Goal: Transaction & Acquisition: Book appointment/travel/reservation

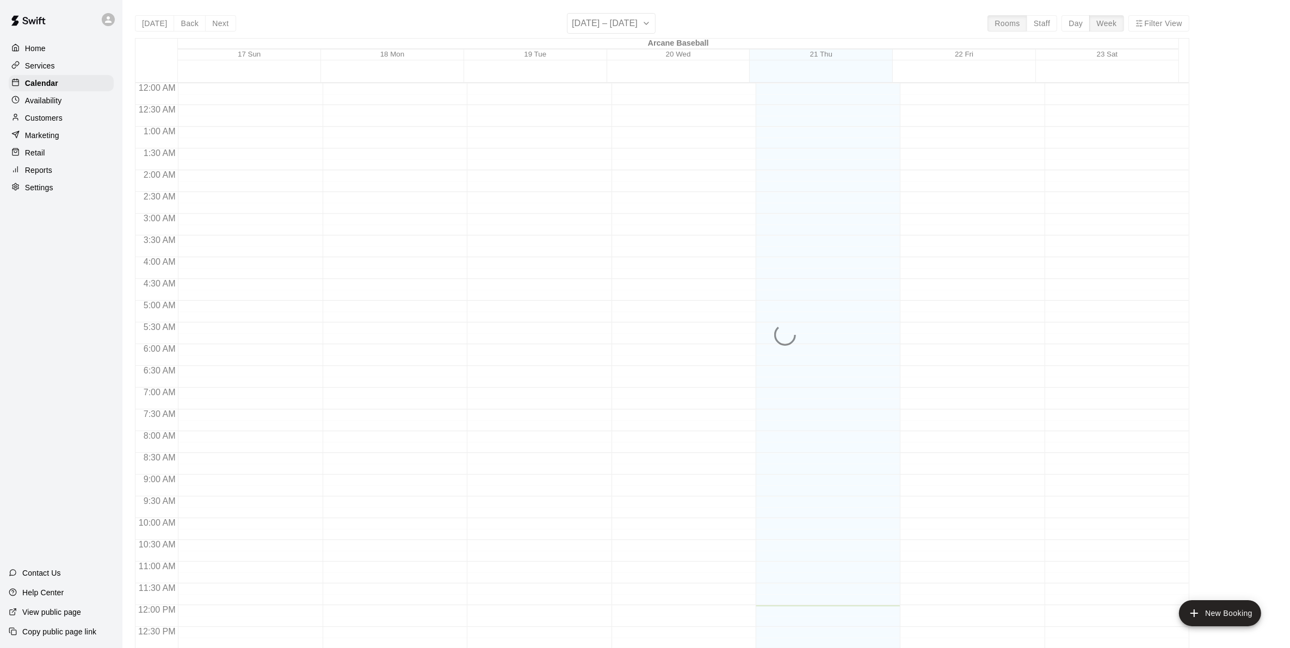
scroll to position [467, 0]
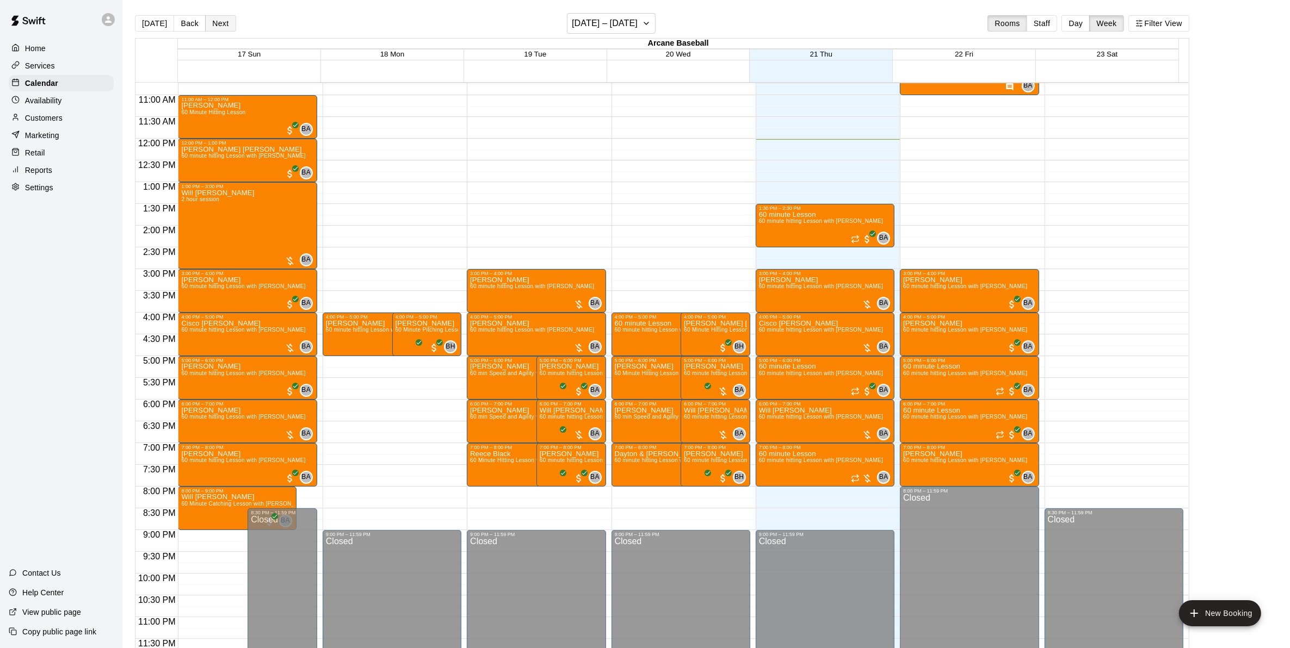
click at [224, 23] on button "Next" at bounding box center [220, 23] width 30 height 16
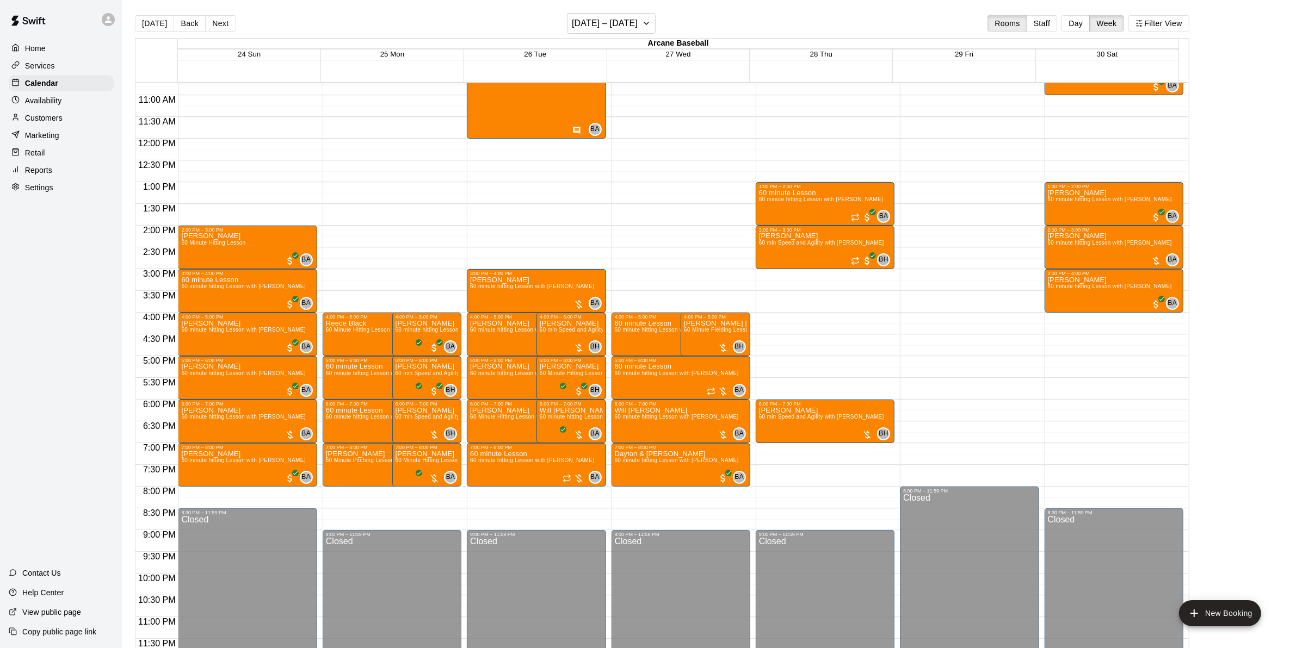
scroll to position [399, 0]
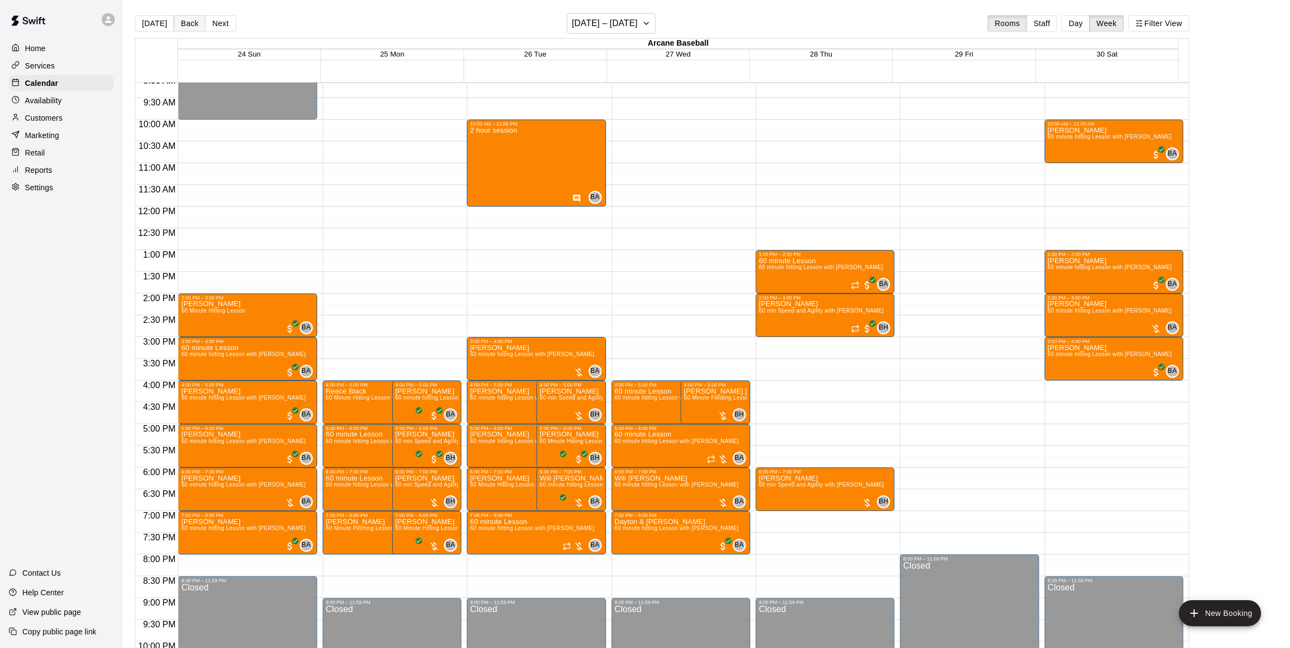
click at [176, 19] on button "Back" at bounding box center [190, 23] width 32 height 16
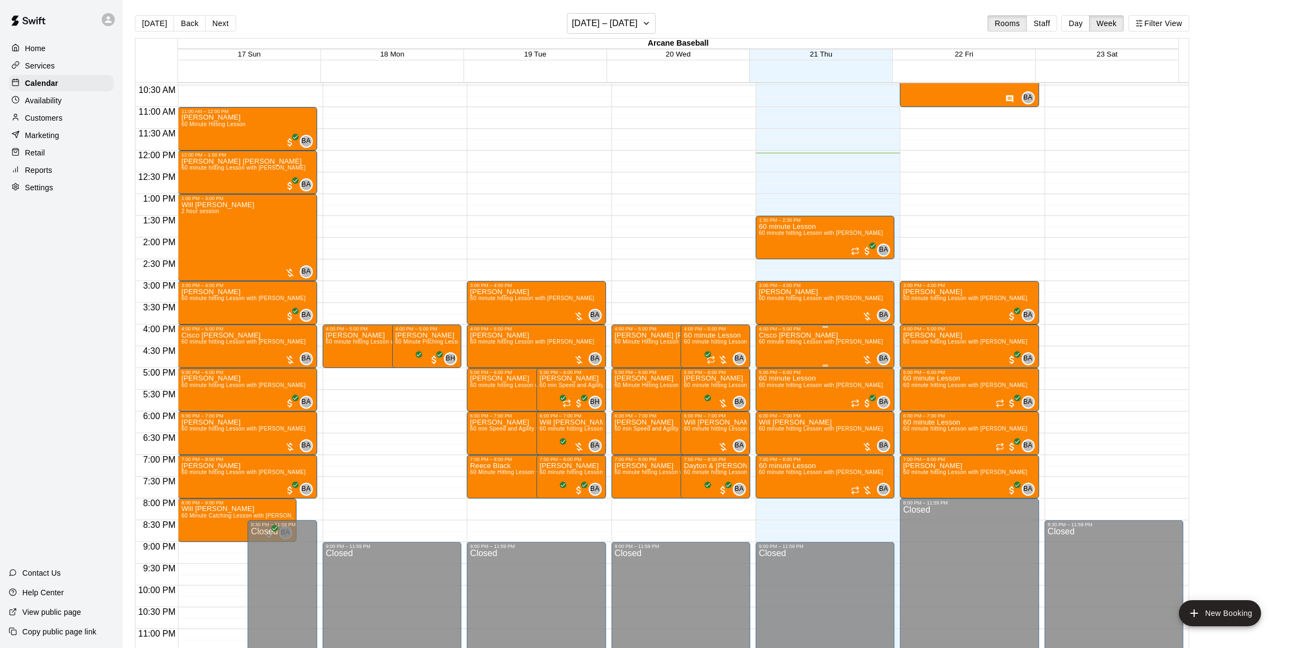
scroll to position [467, 0]
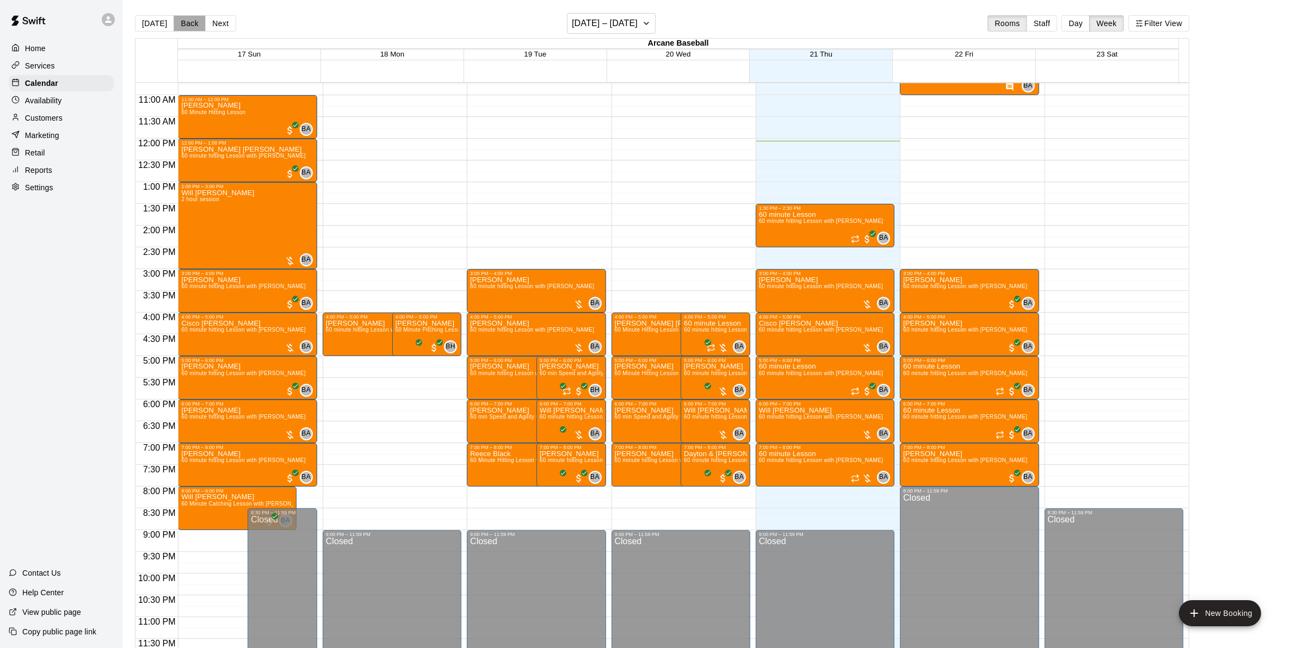
click at [192, 22] on button "Back" at bounding box center [190, 23] width 32 height 16
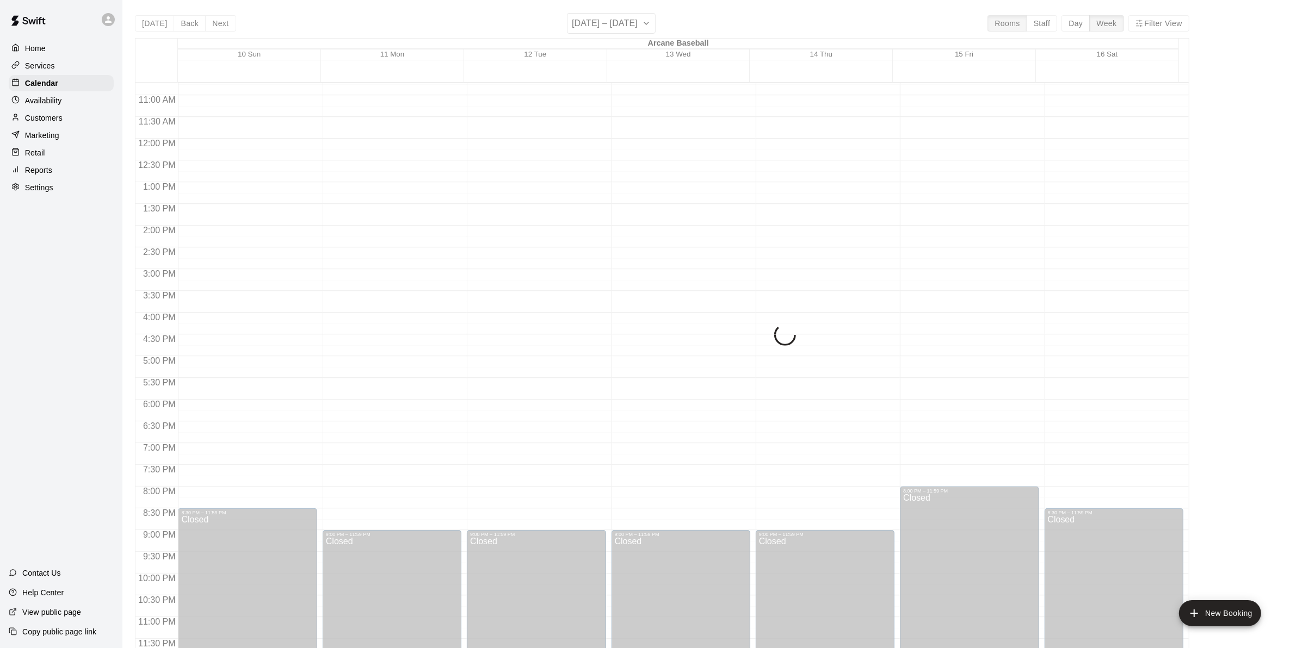
click at [215, 22] on div "[DATE] Back Next [DATE] – [DATE] Rooms Staff Day Week Filter View Arcane Baseba…" at bounding box center [662, 337] width 1054 height 648
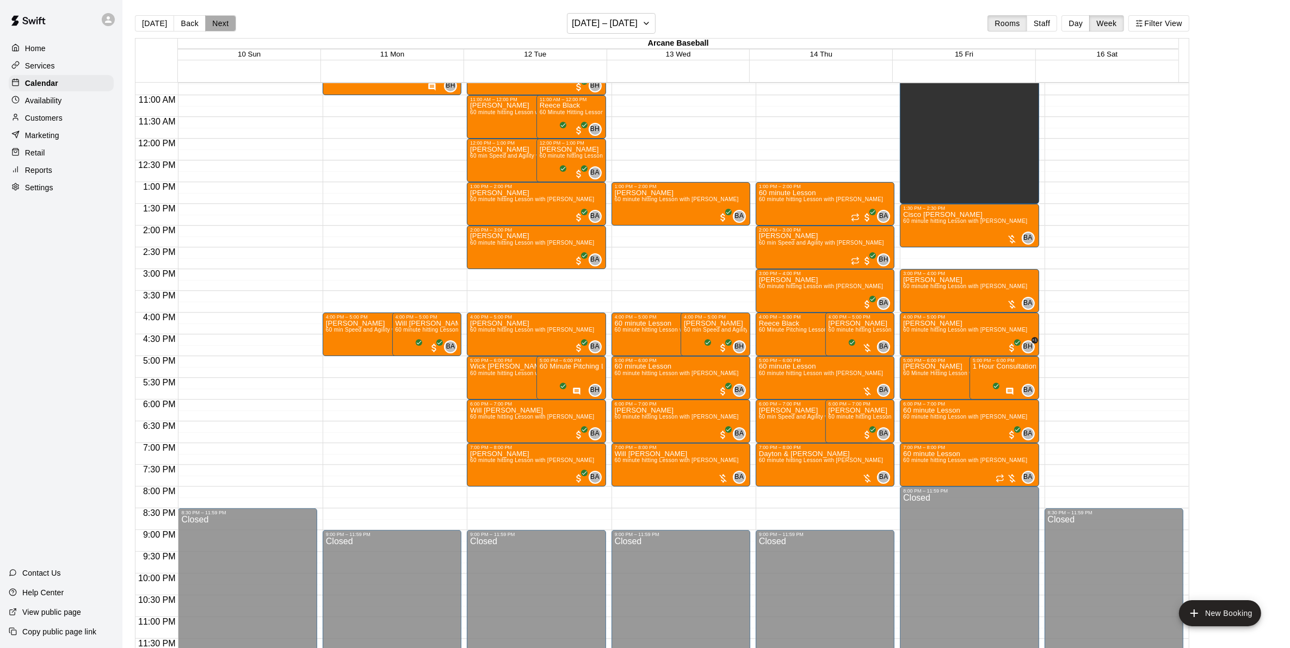
click at [215, 24] on button "Next" at bounding box center [220, 23] width 30 height 16
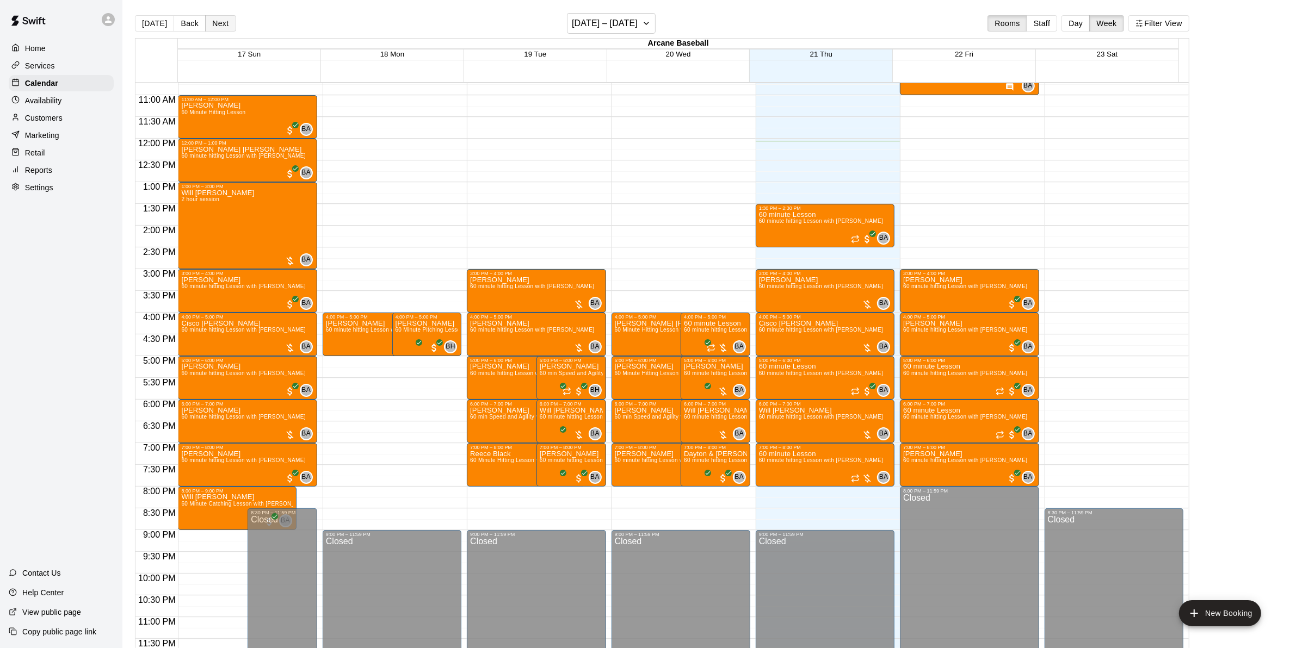
click at [215, 24] on button "Next" at bounding box center [220, 23] width 30 height 16
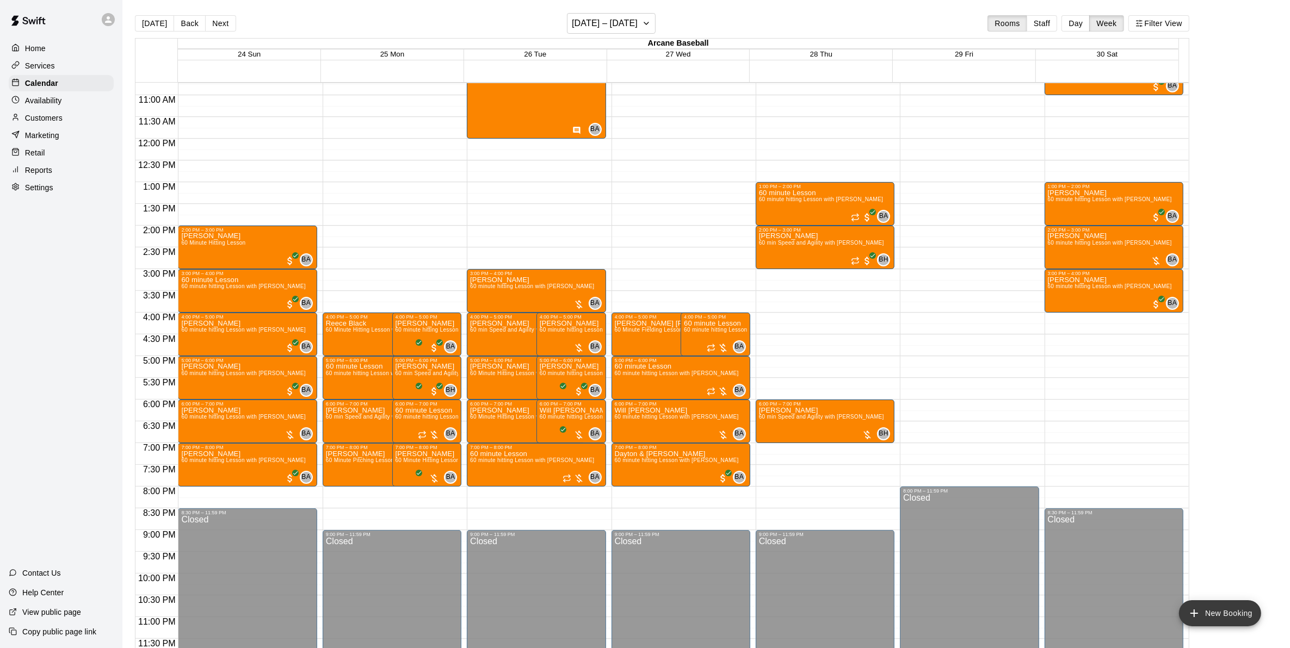
click at [1224, 610] on button "New Booking" at bounding box center [1220, 614] width 82 height 26
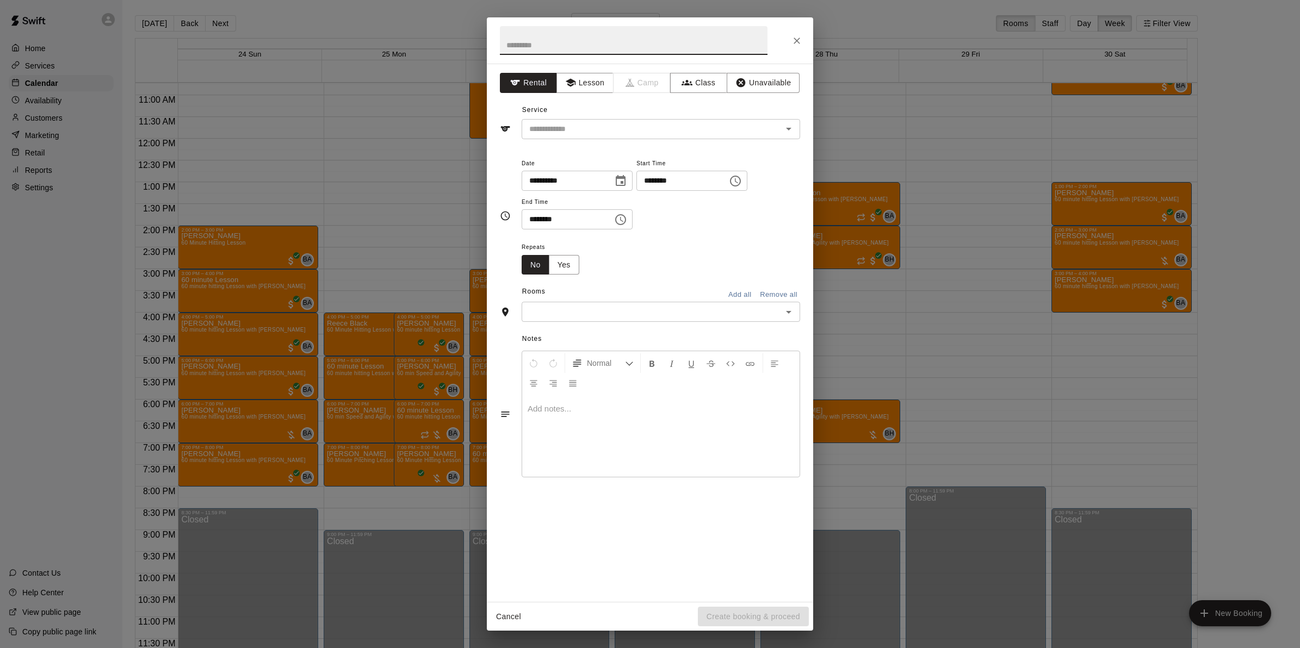
click at [801, 34] on button "Close" at bounding box center [797, 41] width 20 height 20
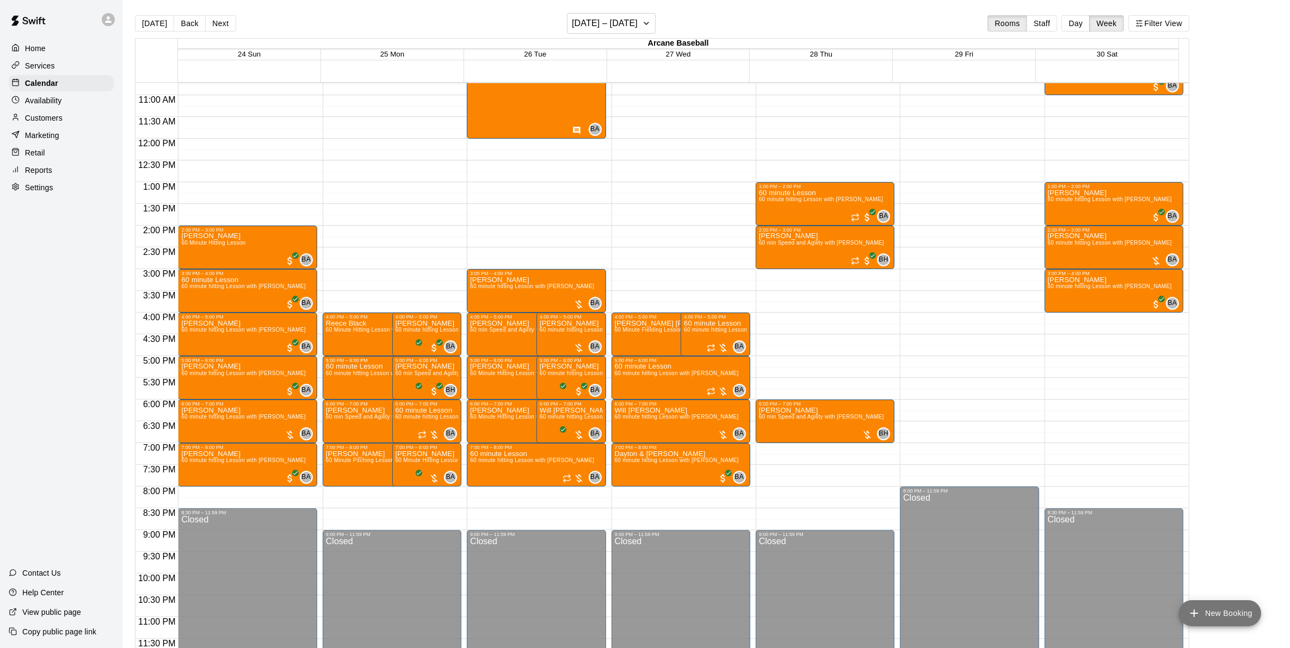
click at [1239, 613] on button "New Booking" at bounding box center [1220, 614] width 82 height 26
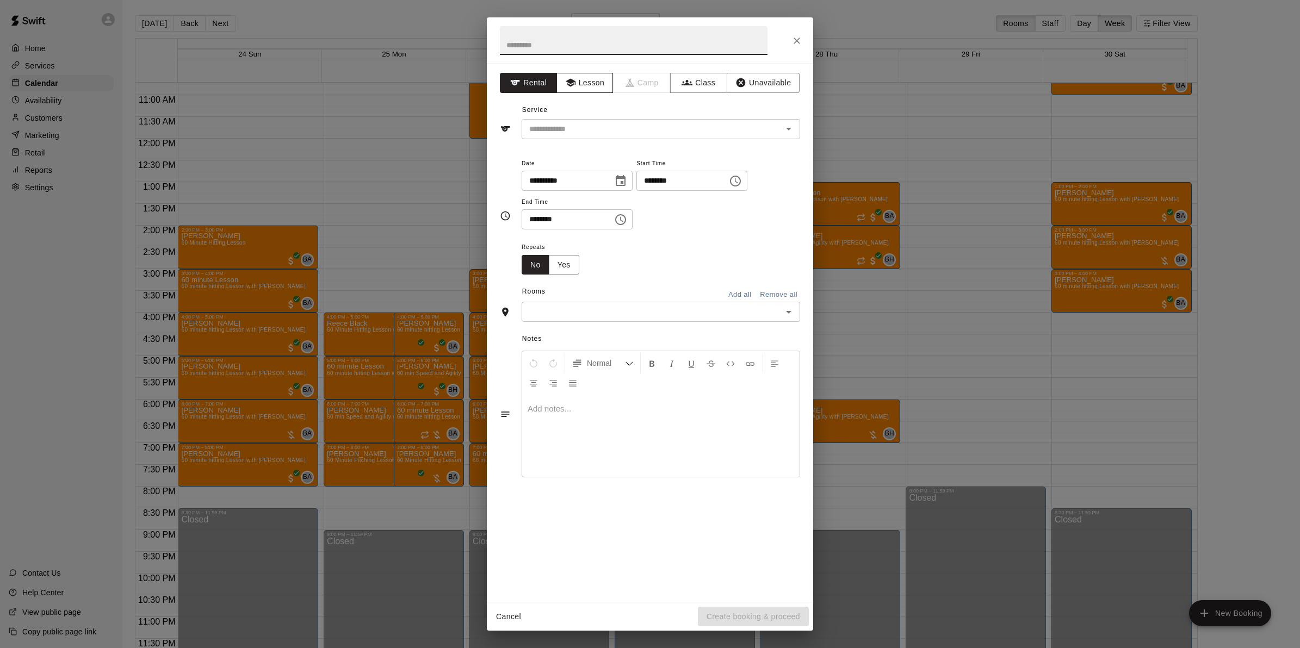
click at [586, 86] on button "Lesson" at bounding box center [584, 83] width 57 height 20
click at [591, 122] on input "text" at bounding box center [645, 129] width 240 height 14
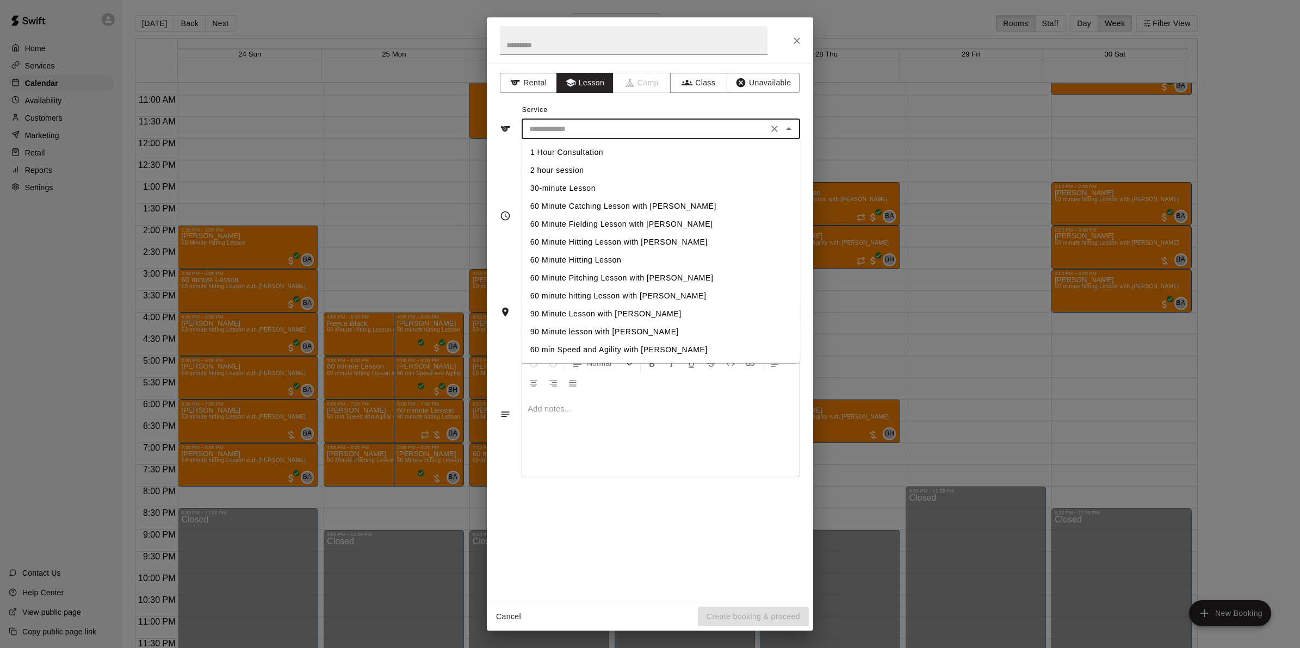
click at [568, 240] on li "60 Minute Hitting Lesson with [PERSON_NAME]" at bounding box center [661, 242] width 278 height 18
type input "**********"
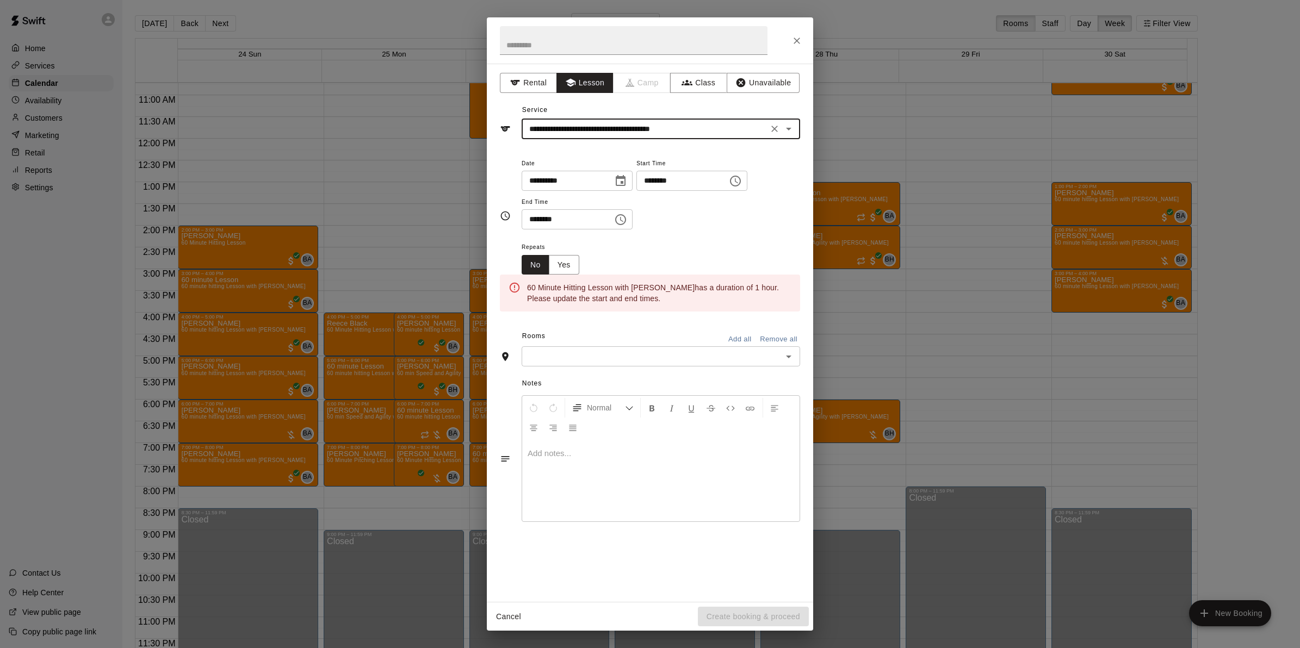
click at [537, 181] on input "**********" at bounding box center [564, 181] width 84 height 20
click at [627, 181] on icon "Choose date, selected date is Aug 28, 2025" at bounding box center [620, 181] width 13 height 13
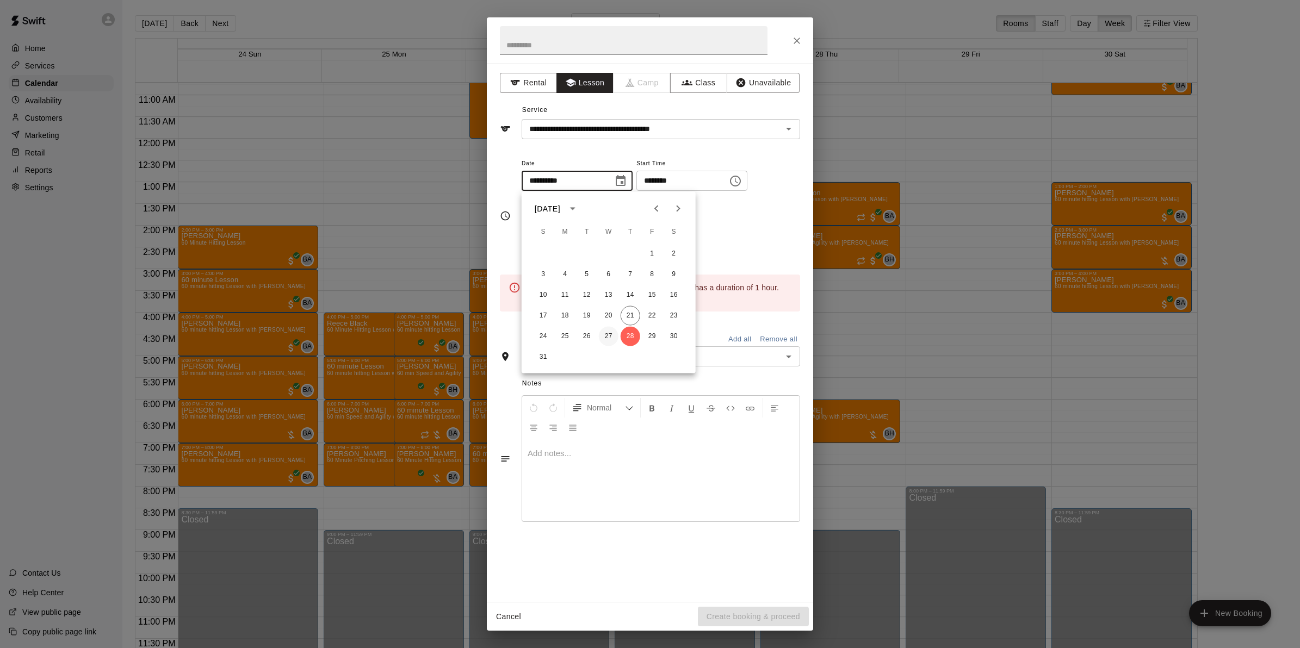
click at [611, 332] on button "27" at bounding box center [609, 337] width 20 height 20
type input "**********"
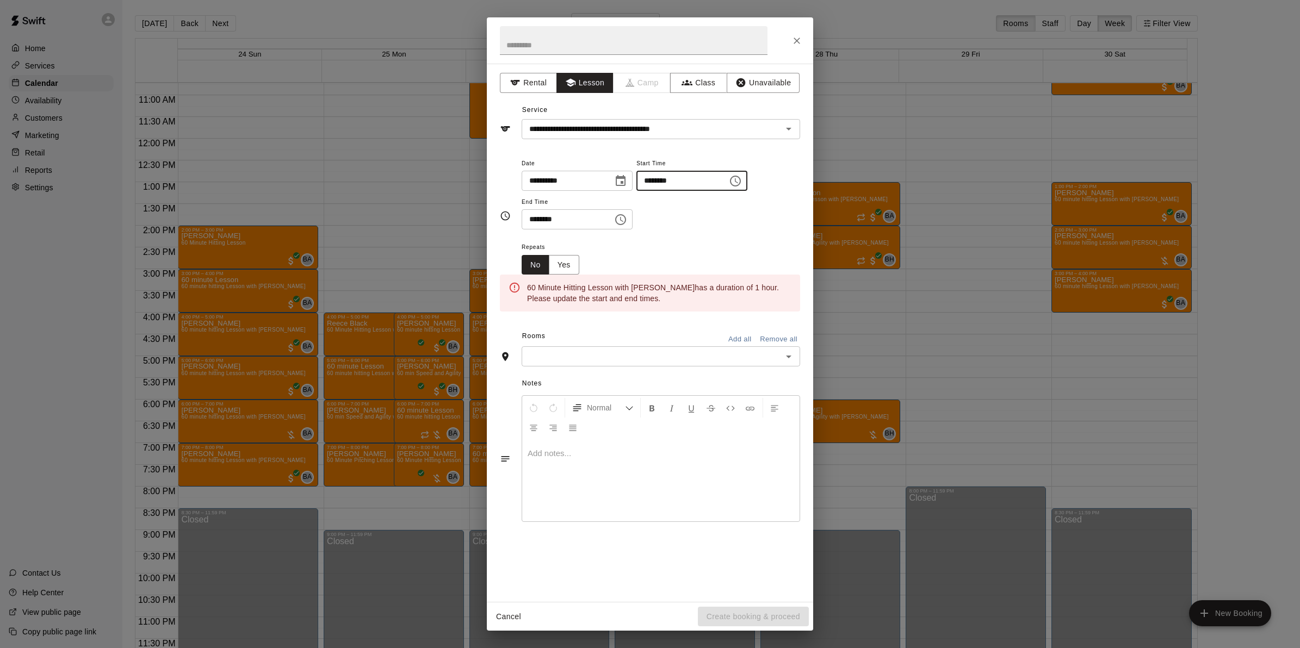
click at [666, 177] on input "********" at bounding box center [678, 181] width 84 height 20
type input "********"
click at [536, 225] on input "********" at bounding box center [564, 219] width 84 height 20
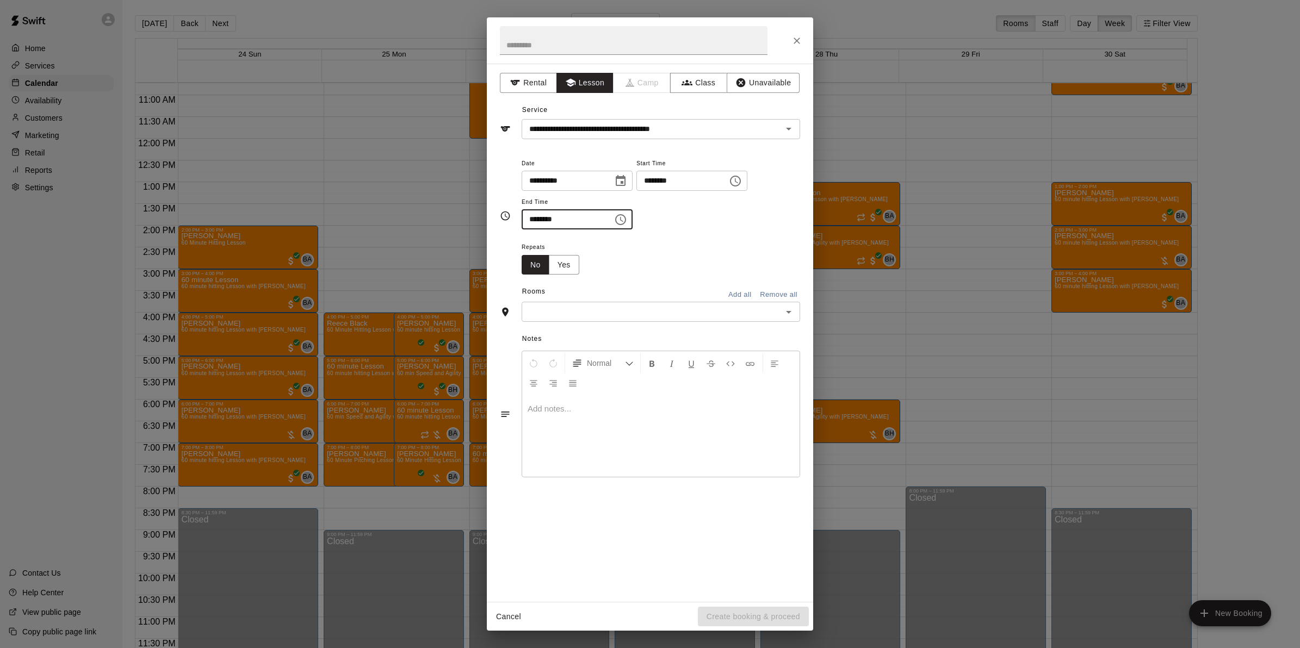
click at [789, 312] on icon "Open" at bounding box center [788, 312] width 5 height 3
type input "********"
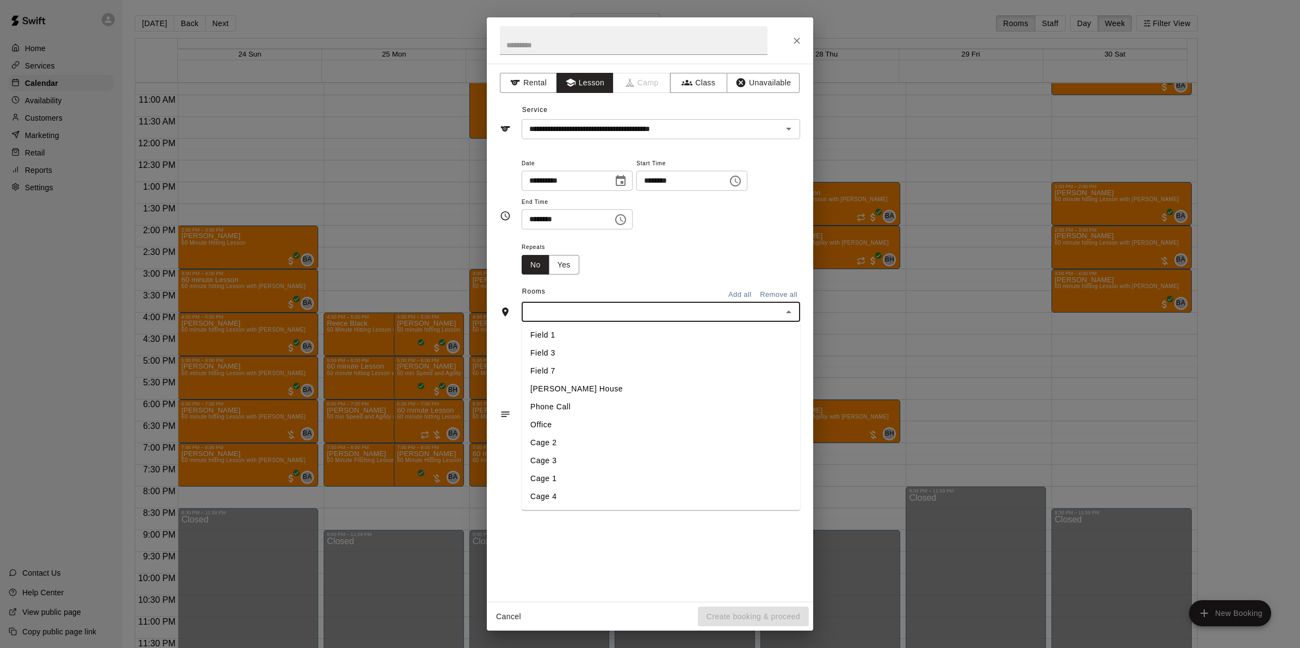
click at [565, 485] on li "Cage 1" at bounding box center [661, 480] width 278 height 18
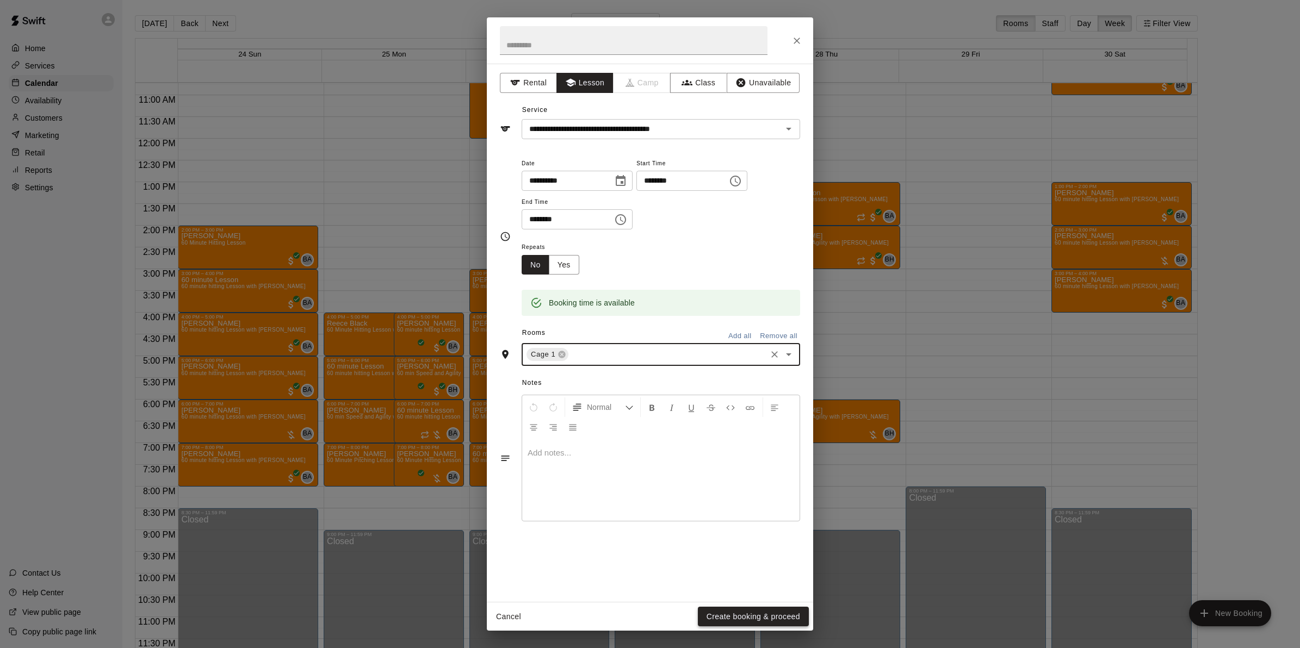
click at [711, 616] on button "Create booking & proceed" at bounding box center [753, 617] width 111 height 20
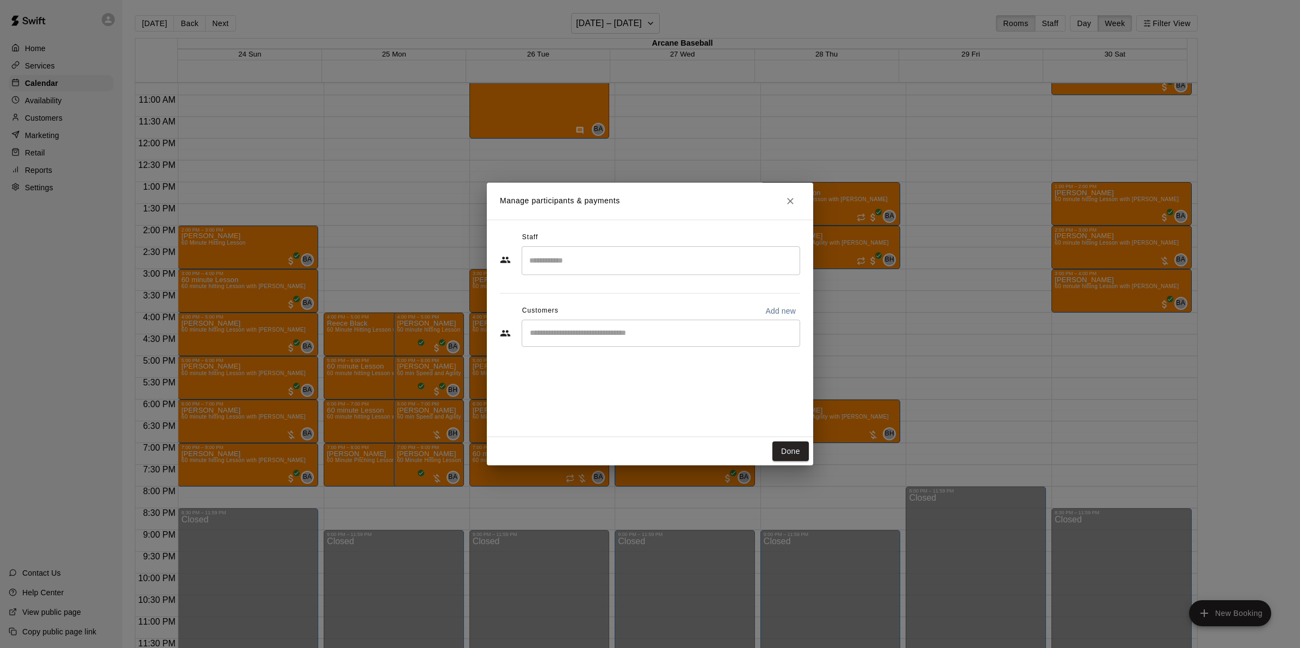
click at [549, 259] on input "Search staff" at bounding box center [661, 260] width 269 height 19
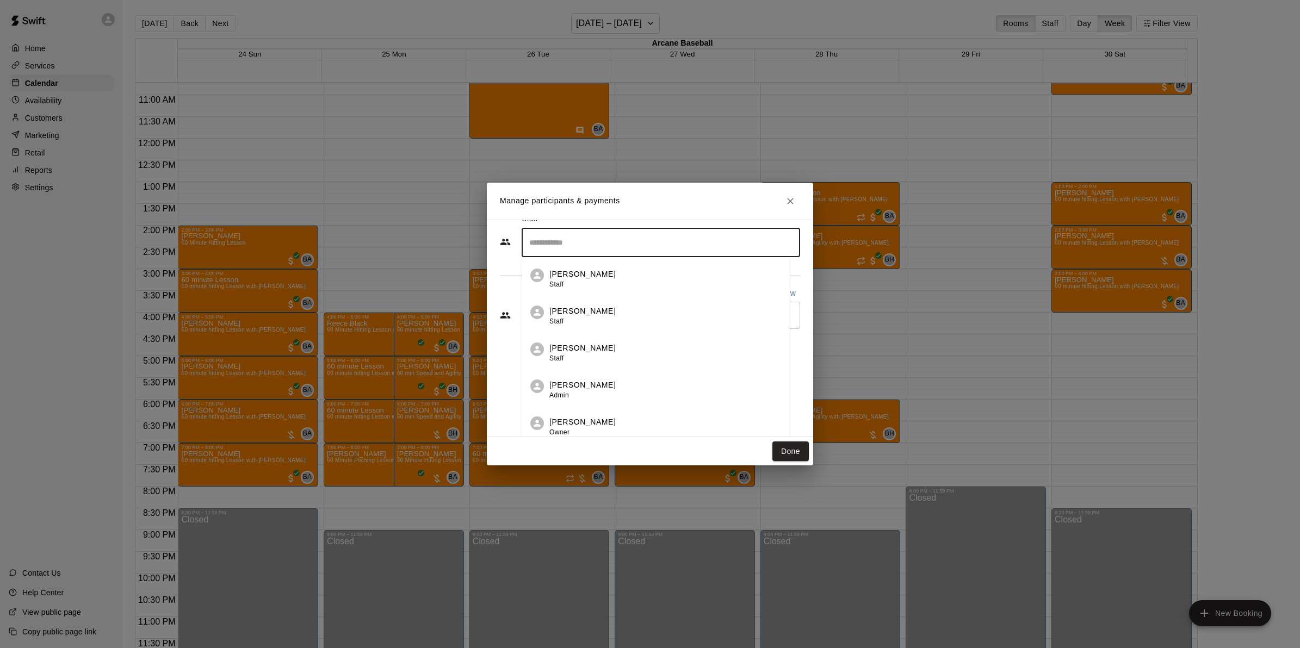
scroll to position [23, 0]
click at [605, 420] on p "[PERSON_NAME]" at bounding box center [582, 416] width 66 height 11
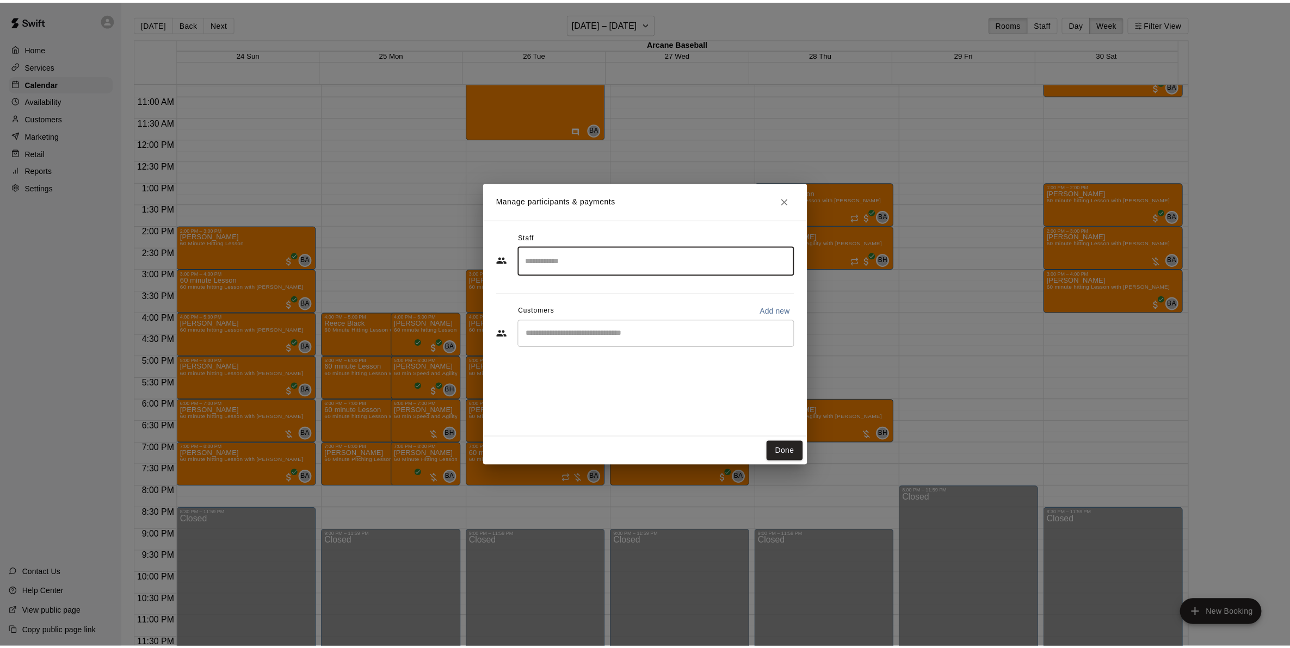
scroll to position [0, 0]
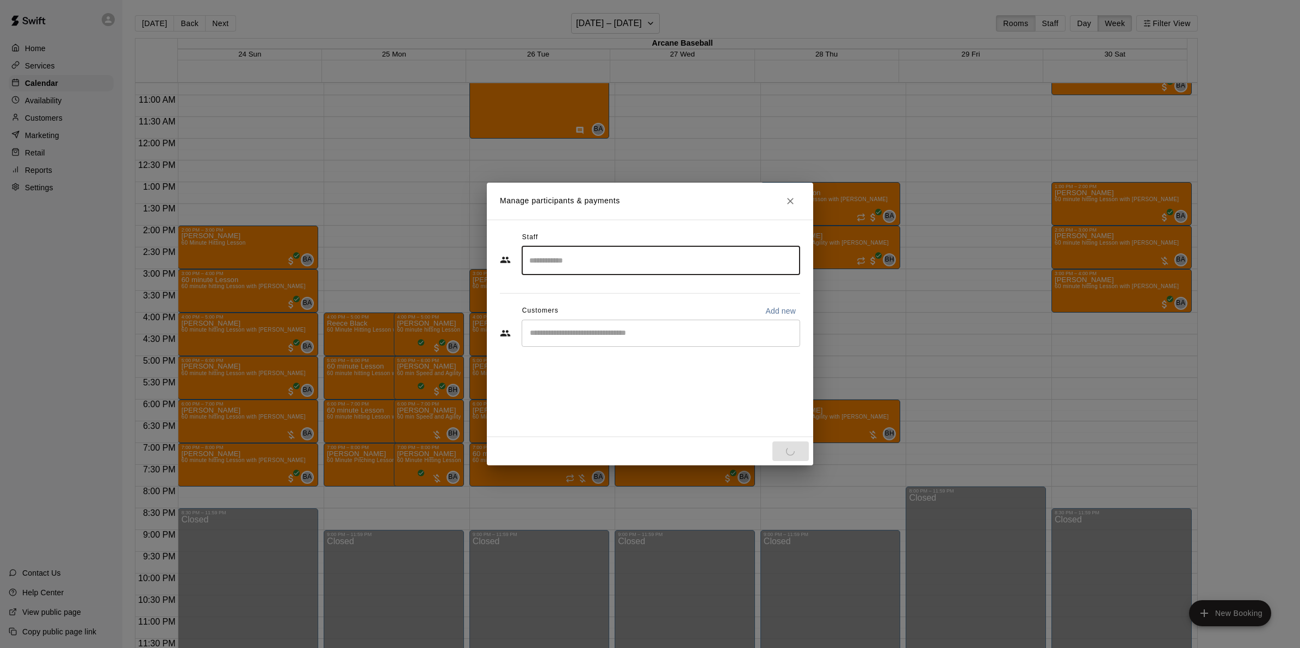
click at [560, 332] on input "Start typing to search customers..." at bounding box center [661, 333] width 269 height 11
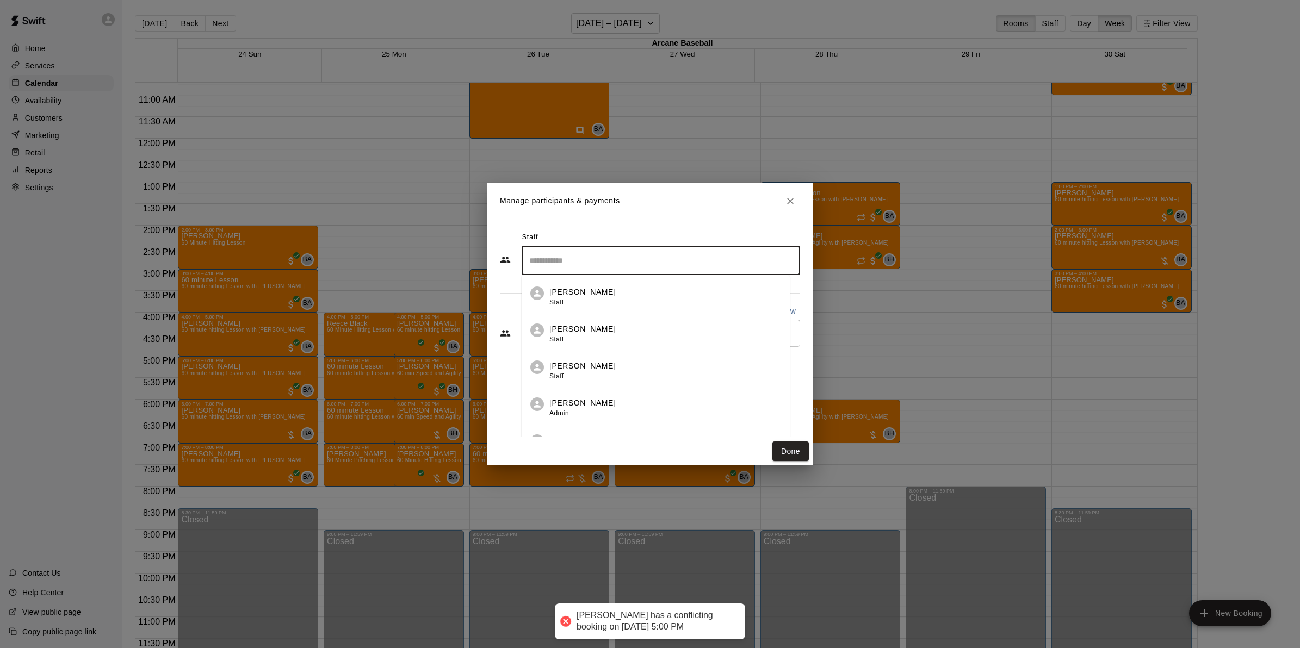
click at [549, 265] on input "Search staff" at bounding box center [661, 260] width 269 height 19
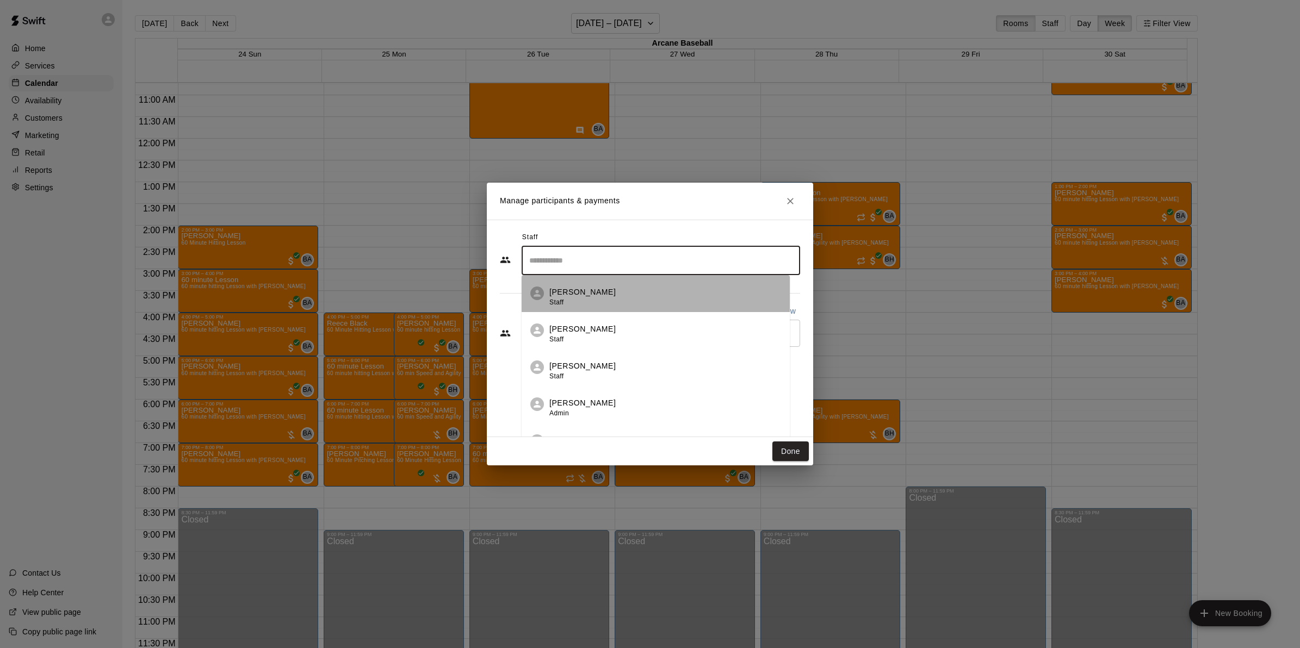
click at [563, 299] on span "Staff" at bounding box center [556, 303] width 14 height 8
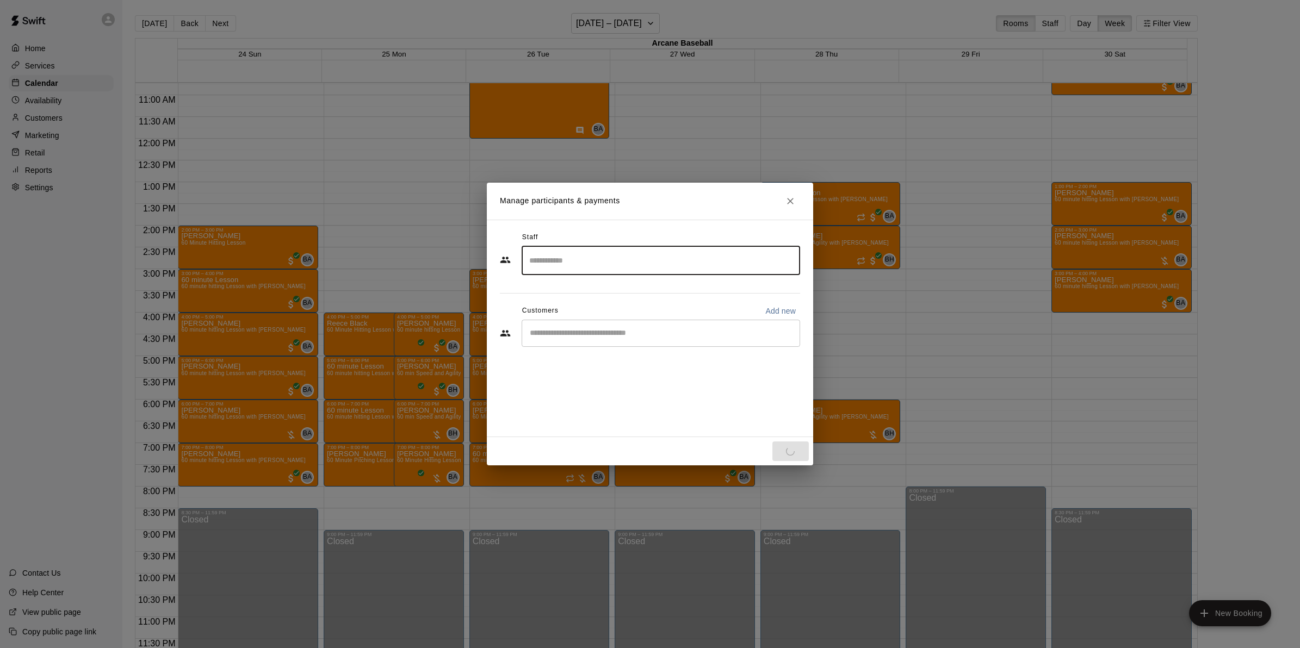
click at [556, 335] on input "Start typing to search customers..." at bounding box center [661, 333] width 269 height 11
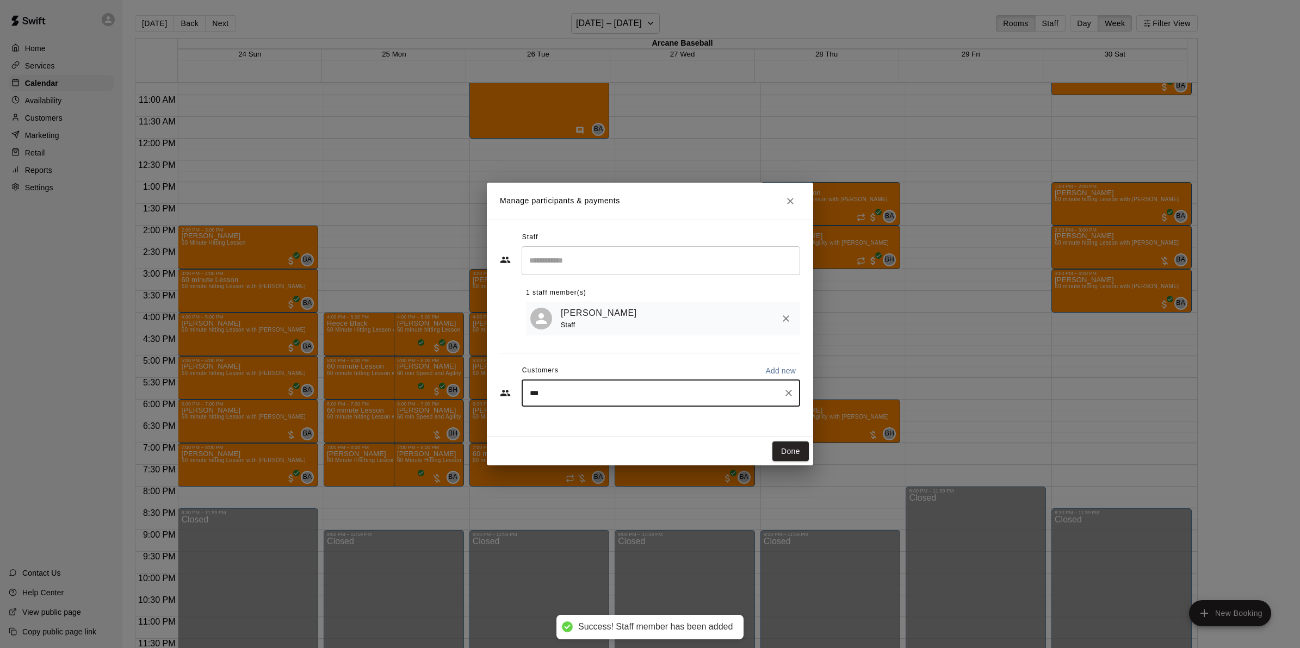
type input "****"
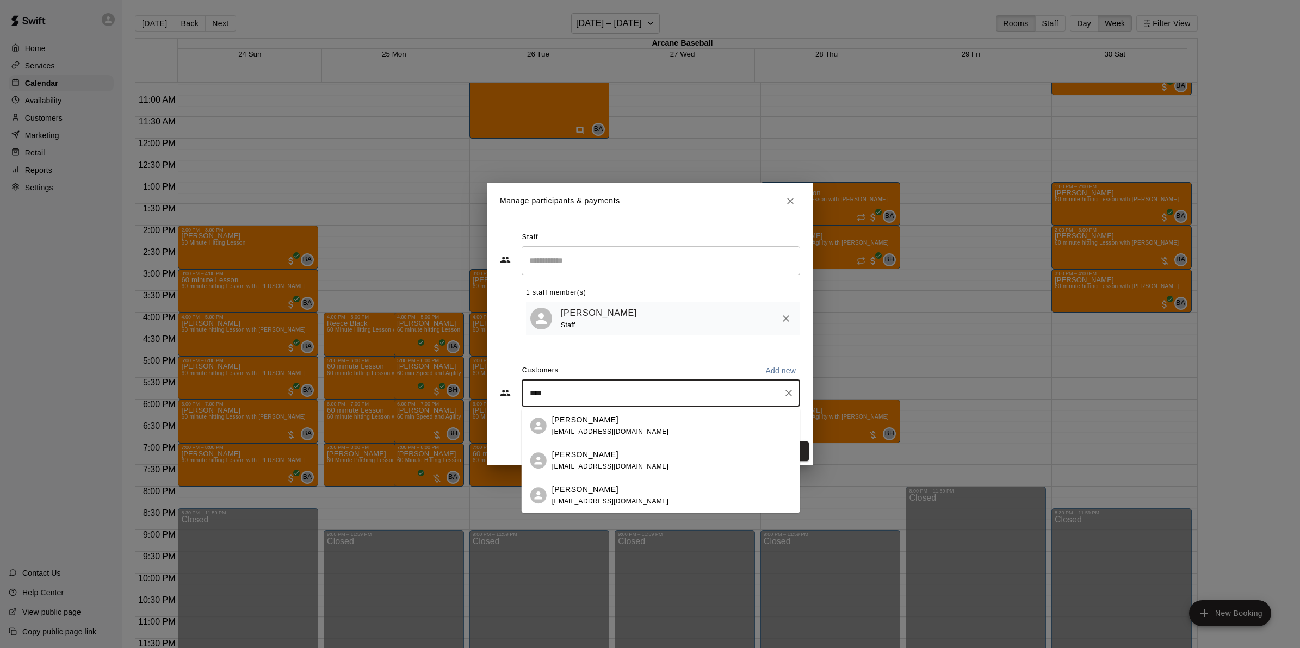
click at [650, 427] on div "[PERSON_NAME] [EMAIL_ADDRESS][DOMAIN_NAME]" at bounding box center [671, 425] width 239 height 23
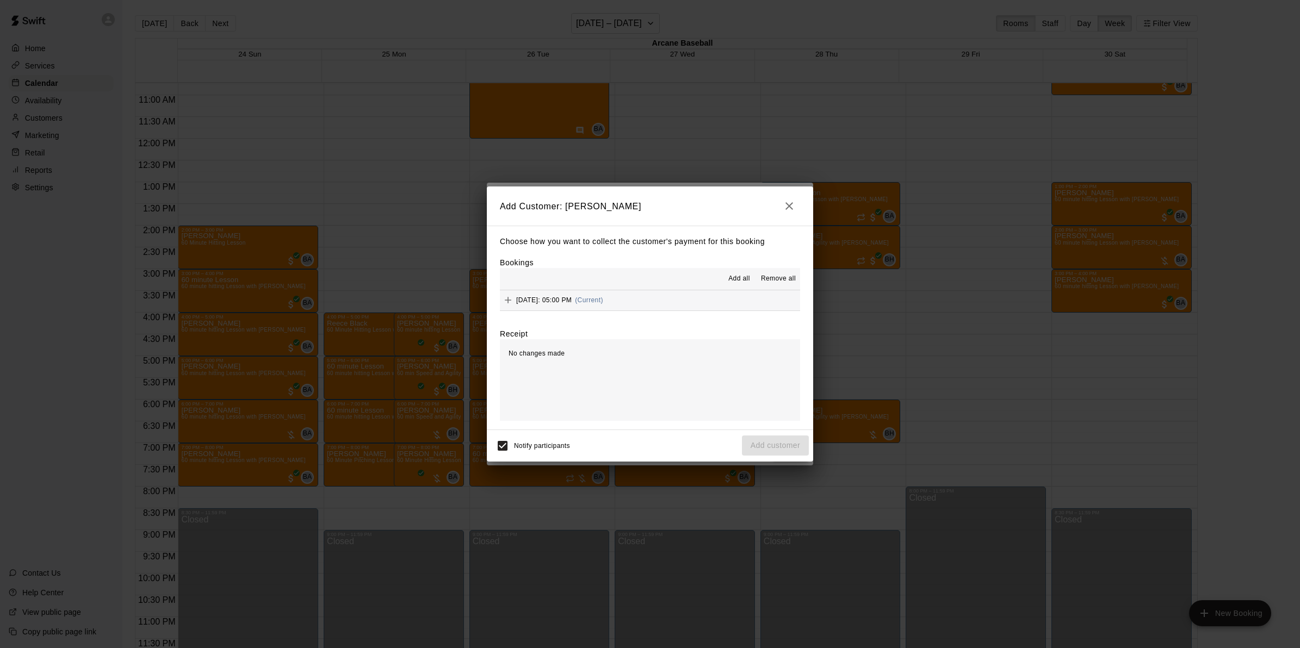
click at [583, 307] on div "[DATE]: 05:00 PM (Current)" at bounding box center [551, 300] width 103 height 16
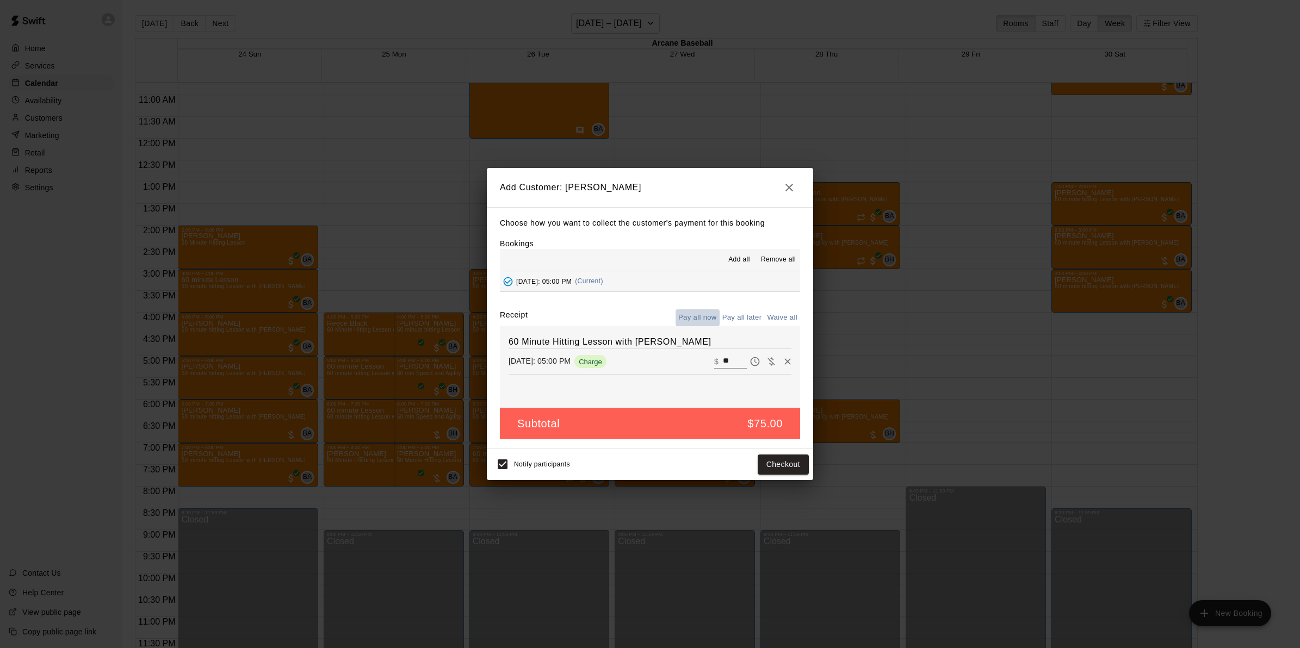
click at [684, 318] on button "Pay all now" at bounding box center [698, 318] width 44 height 17
click at [778, 463] on button "Checkout" at bounding box center [783, 465] width 51 height 20
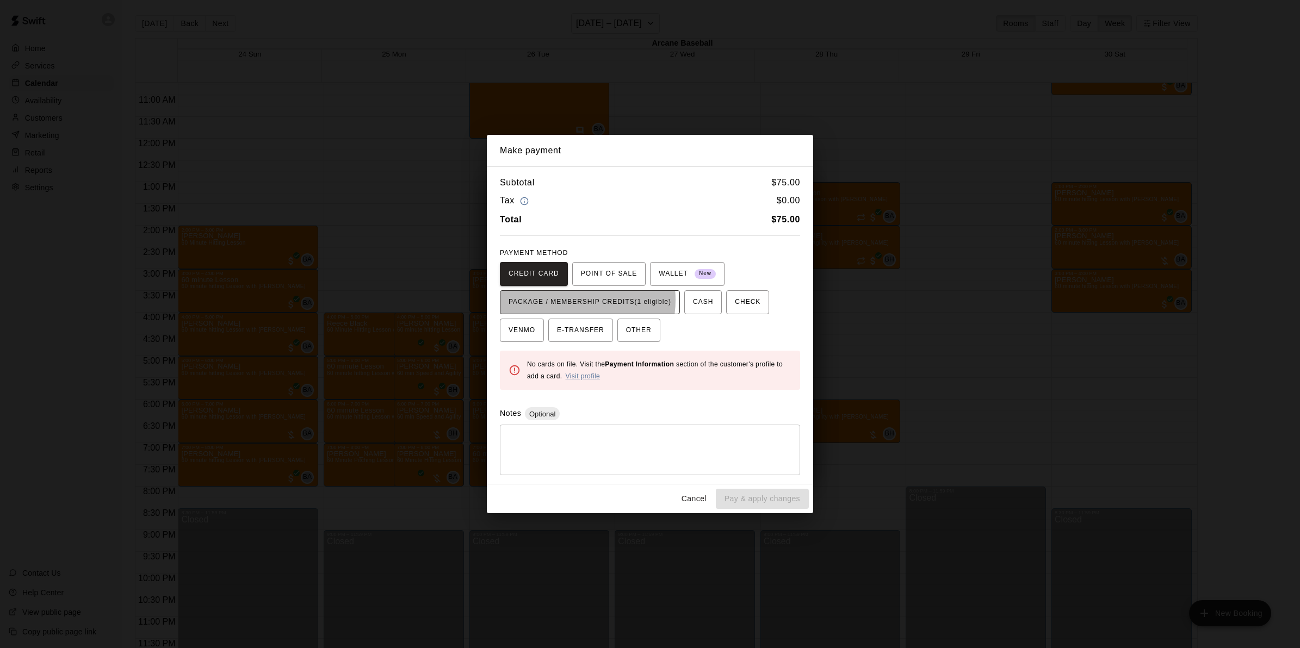
click at [564, 300] on span "PACKAGE / MEMBERSHIP CREDITS (1 eligible)" at bounding box center [590, 302] width 163 height 17
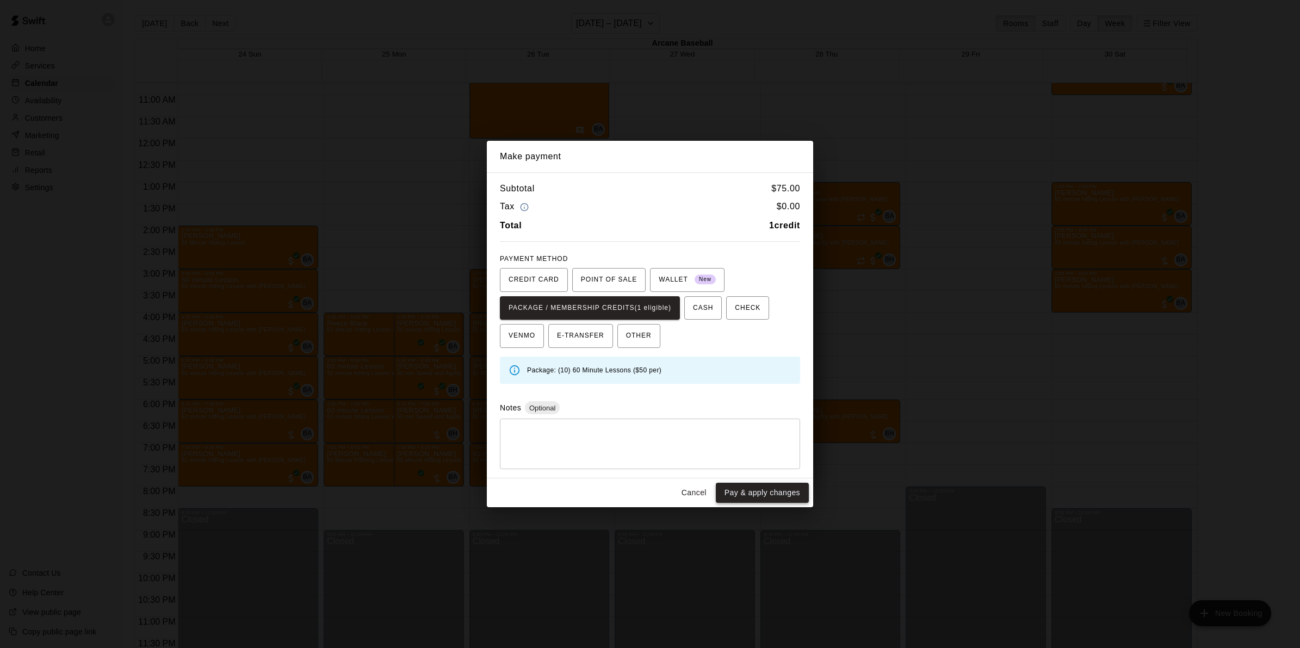
click at [767, 498] on button "Pay & apply changes" at bounding box center [762, 493] width 93 height 20
click at [615, 305] on span "PACKAGE / MEMBERSHIP CREDITS (1 eligible)" at bounding box center [590, 308] width 163 height 17
click at [669, 115] on div "Make payment Subtotal $ 75.00 Tax $ 0.00 Total 1 credit PAYMENT METHOD CREDIT C…" at bounding box center [650, 324] width 1300 height 648
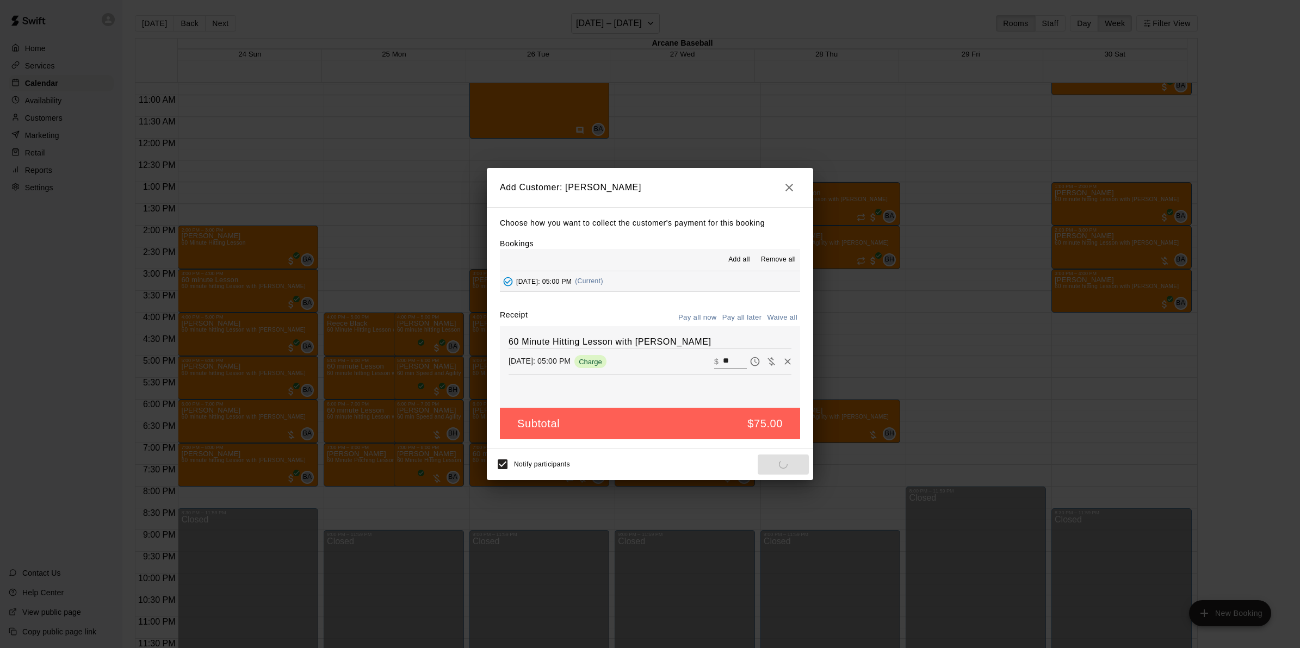
click at [786, 188] on icon "button" at bounding box center [789, 187] width 13 height 13
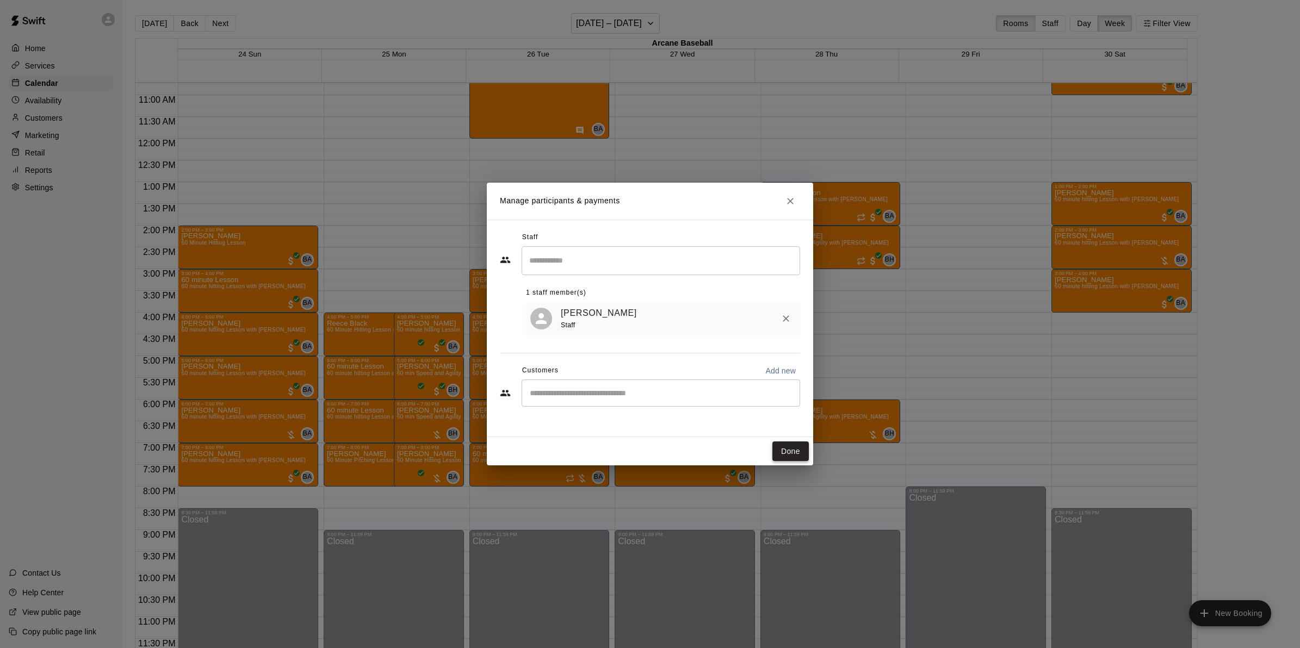
click at [791, 442] on button "Done" at bounding box center [790, 452] width 36 height 20
